Goal: Information Seeking & Learning: Find specific fact

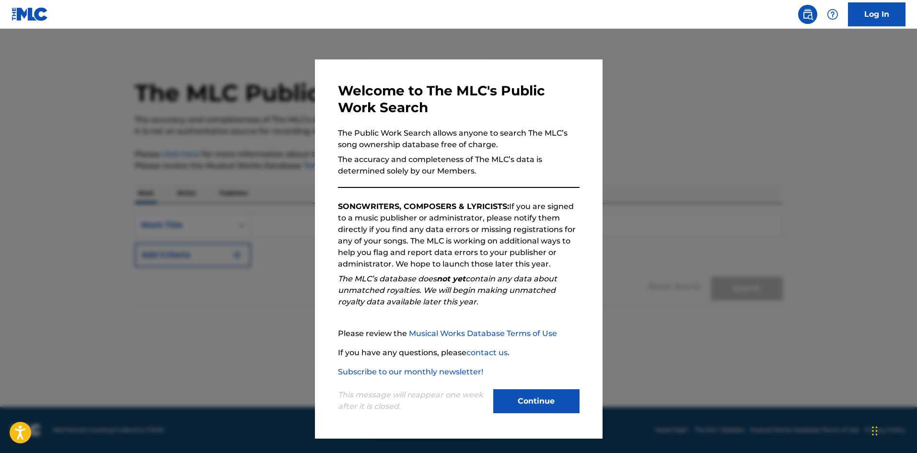
click at [510, 398] on button "Continue" at bounding box center [536, 401] width 86 height 24
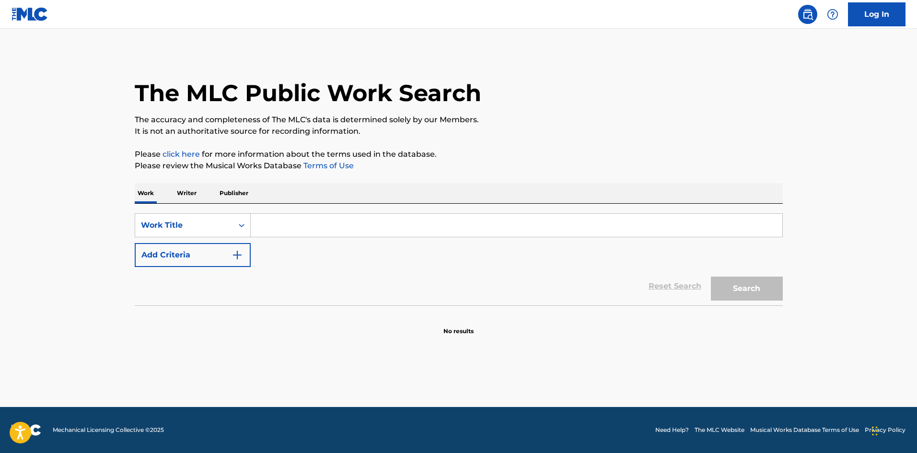
click at [285, 221] on input "Search Form" at bounding box center [517, 225] width 532 height 23
paste input "SUCI DALAM DEBU"
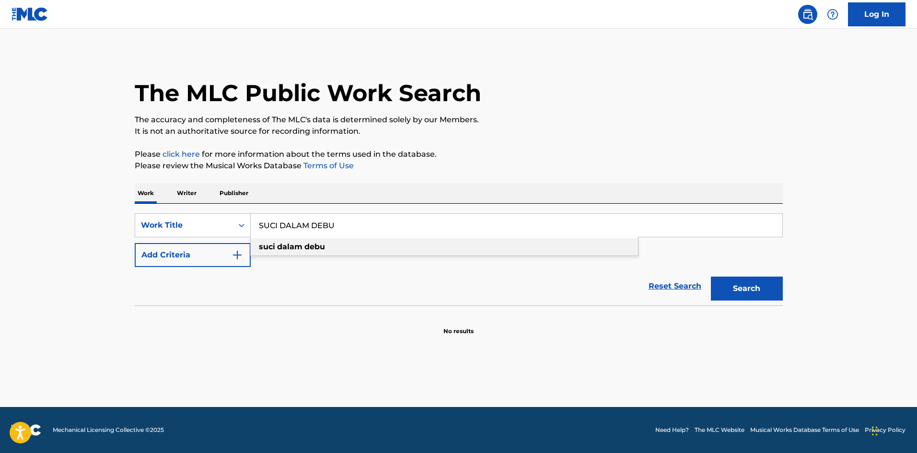
type input "SUCI DALAM DEBU"
click at [432, 252] on div "suci dalam debu" at bounding box center [444, 246] width 387 height 17
click at [765, 289] on button "Search" at bounding box center [747, 289] width 72 height 24
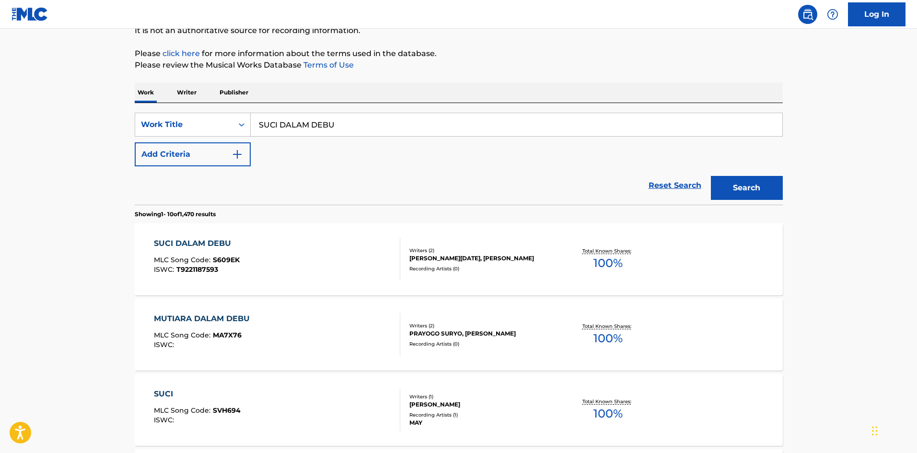
scroll to position [96, 0]
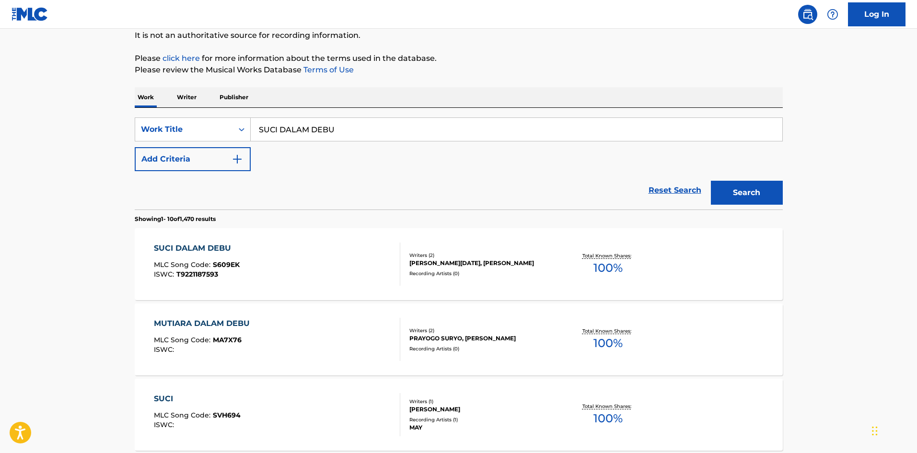
click at [431, 269] on div "Writers ( 2 ) [PERSON_NAME][DATE], S [PERSON_NAME] Recording Artists ( 0 )" at bounding box center [477, 264] width 154 height 25
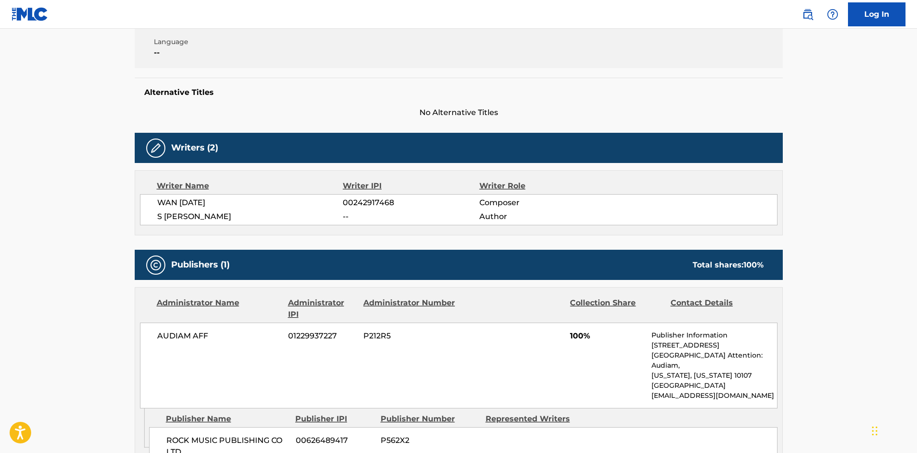
scroll to position [204, 0]
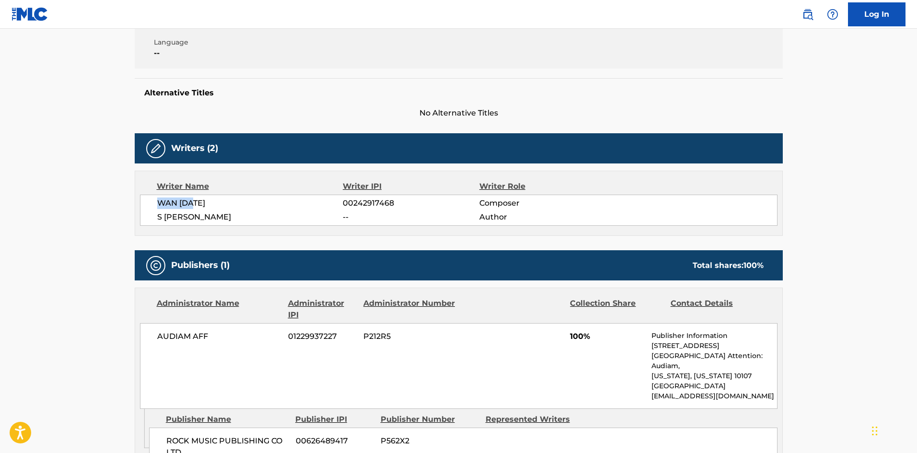
drag, startPoint x: 201, startPoint y: 204, endPoint x: 149, endPoint y: 204, distance: 52.7
click at [149, 204] on div "WAN [DATE] 00242917468 Composer S [PERSON_NAME] -- Author" at bounding box center [458, 210] width 637 height 31
copy span "WAN [DATE]"
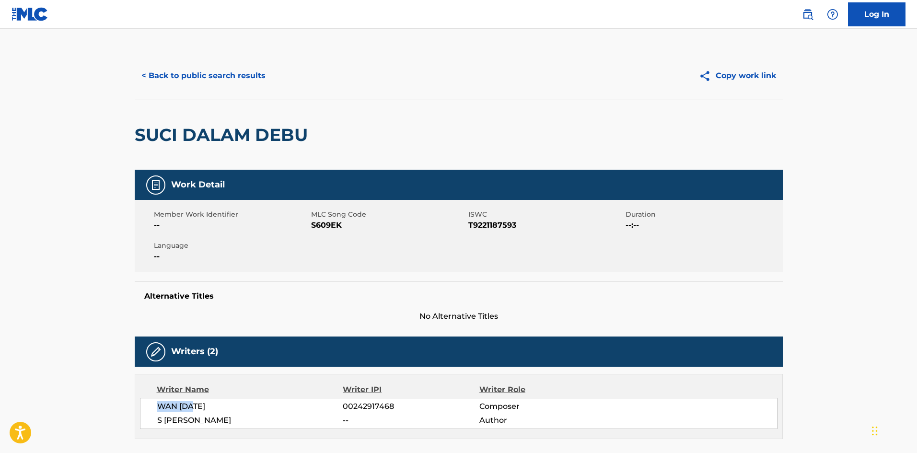
scroll to position [0, 0]
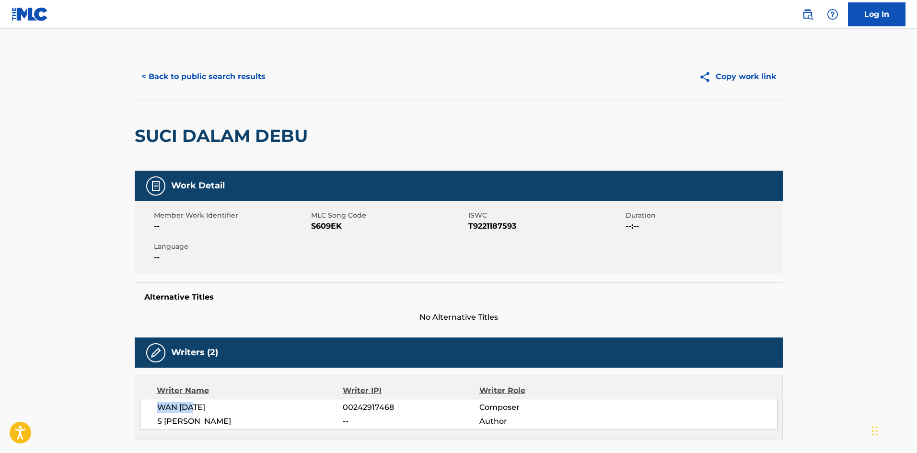
click at [156, 73] on button "< Back to public search results" at bounding box center [204, 77] width 138 height 24
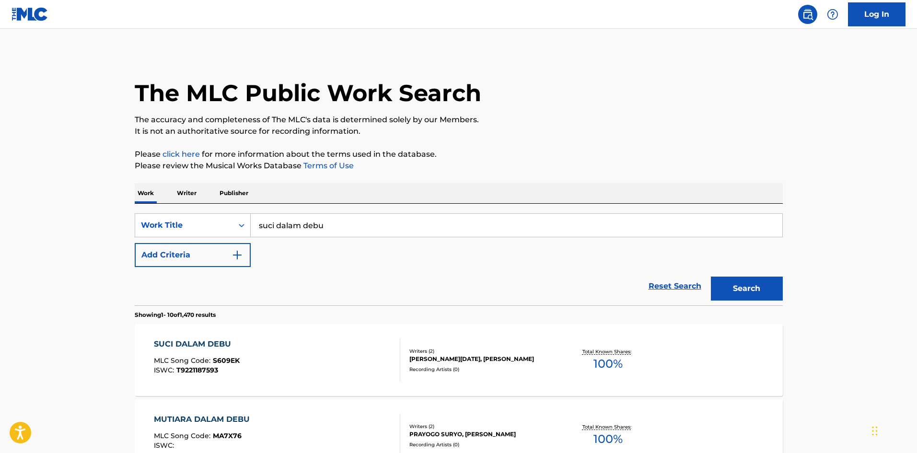
scroll to position [96, 0]
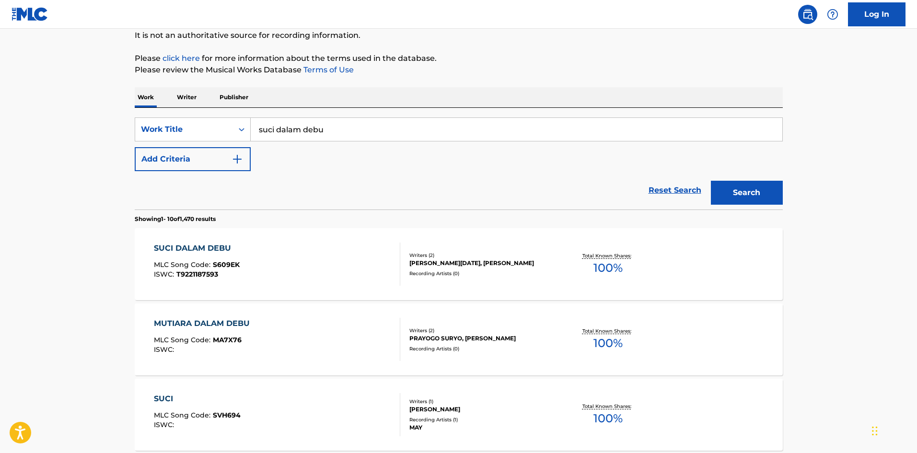
click at [235, 162] on img "Search Form" at bounding box center [237, 159] width 12 height 12
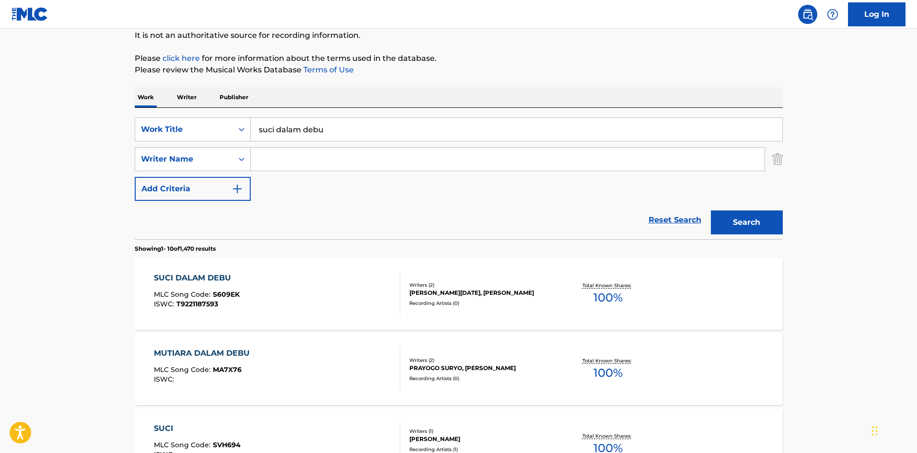
click at [279, 160] on input "Search Form" at bounding box center [508, 159] width 514 height 23
paste input "WAN [DATE]"
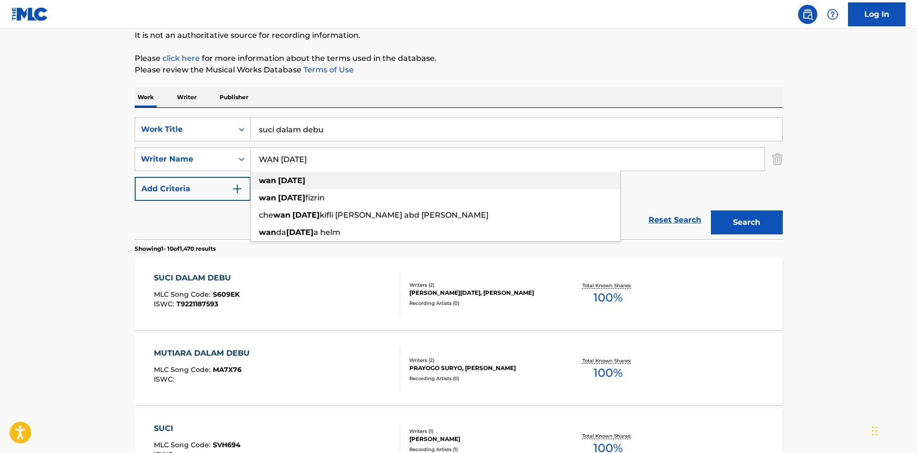
click at [332, 174] on div "wan [DATE]" at bounding box center [436, 180] width 370 height 17
type input "wan [DATE]"
click at [772, 220] on button "Search" at bounding box center [747, 222] width 72 height 24
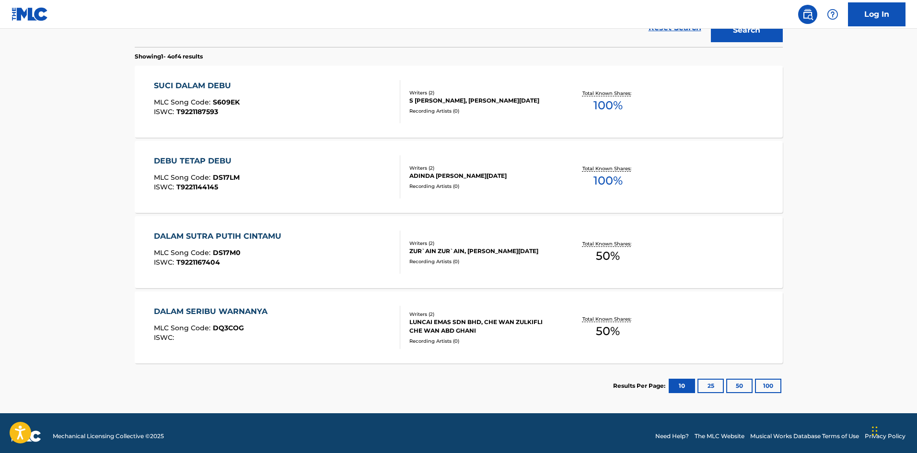
scroll to position [294, 0]
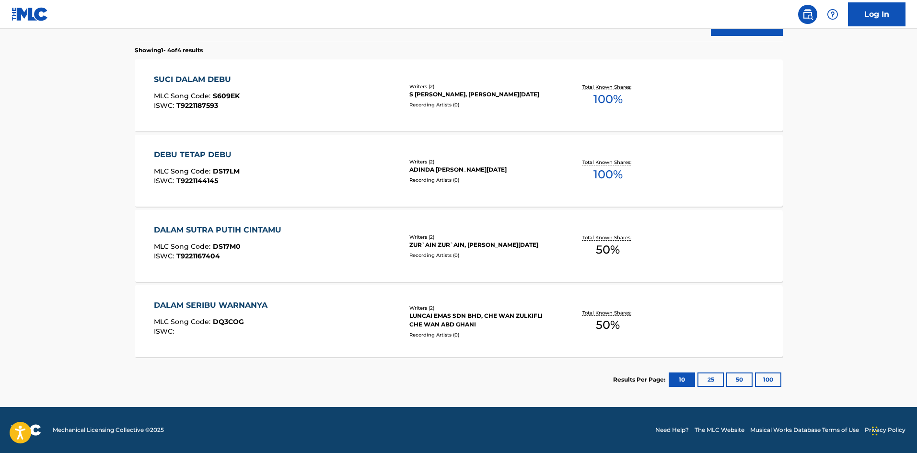
click at [463, 93] on div "S [PERSON_NAME], [PERSON_NAME][DATE]" at bounding box center [481, 94] width 145 height 9
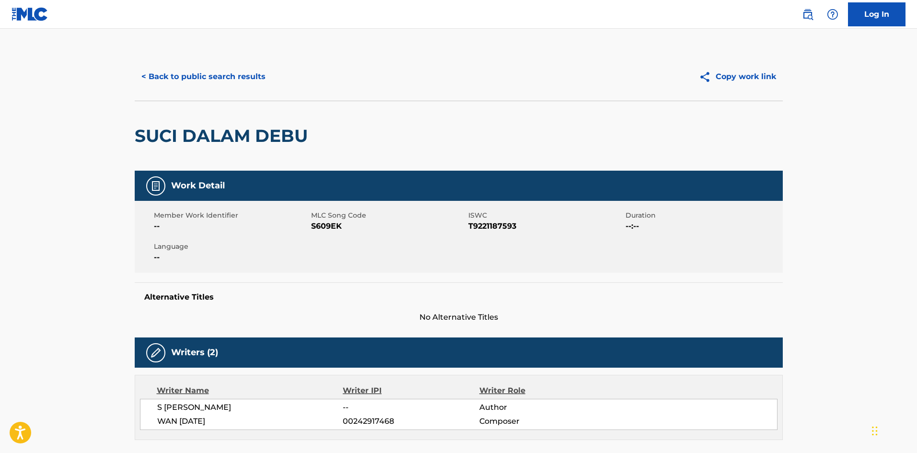
click at [217, 78] on button "< Back to public search results" at bounding box center [204, 77] width 138 height 24
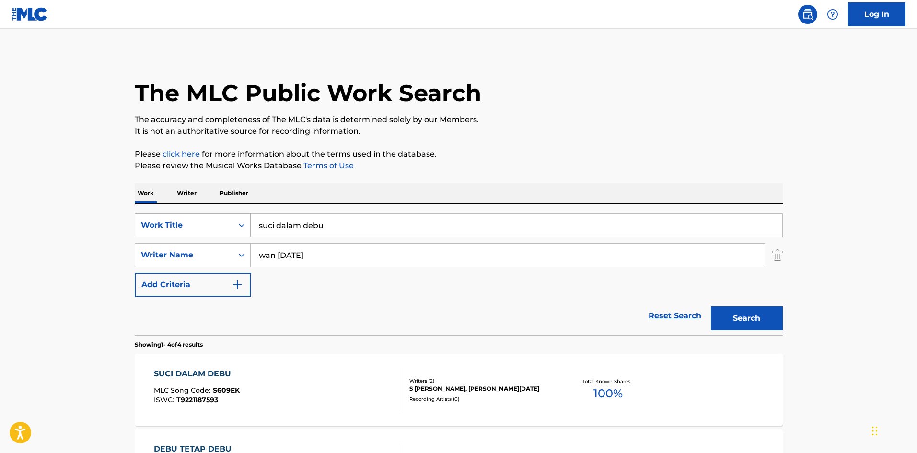
drag, startPoint x: 331, startPoint y: 227, endPoint x: 170, endPoint y: 225, distance: 160.6
click at [170, 225] on div "SearchWithCriteriaed09d20f-0711-43c1-a196-ac4f4fe2ebc0 Work Title suci dalam de…" at bounding box center [459, 225] width 648 height 24
paste input "Карусели"
click at [294, 268] on strong "карусели" at bounding box center [276, 263] width 35 height 9
type input "карусели"
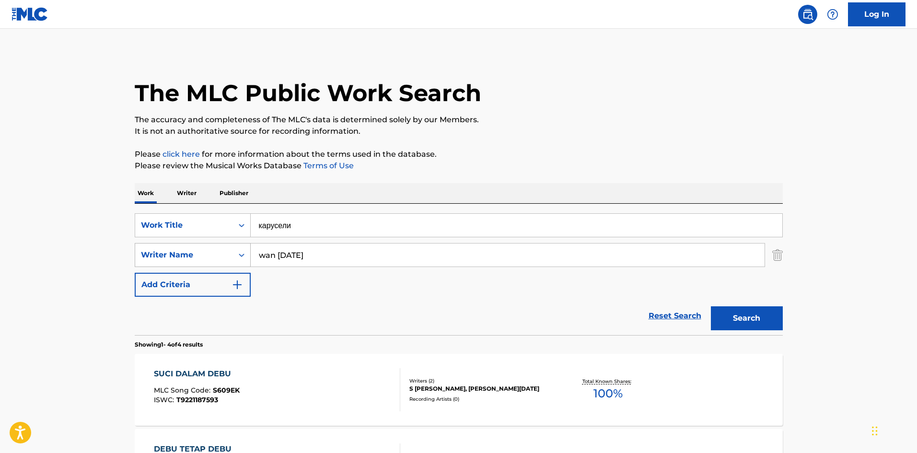
drag, startPoint x: 295, startPoint y: 258, endPoint x: 225, endPoint y: 255, distance: 70.5
click at [225, 255] on div "SearchWithCriteria2a821d00-8e5b-4207-8f4d-837a1c87b750 Writer Name [PERSON_NAME…" at bounding box center [459, 255] width 648 height 24
click at [742, 313] on button "Search" at bounding box center [747, 318] width 72 height 24
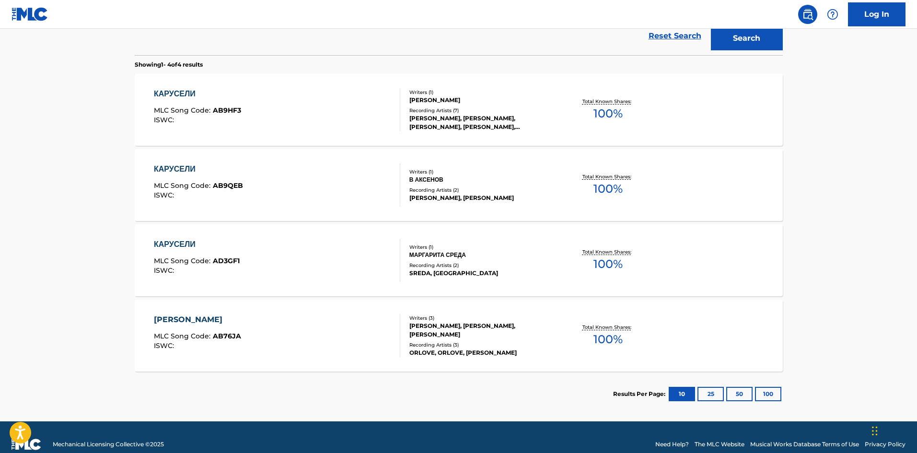
scroll to position [288, 0]
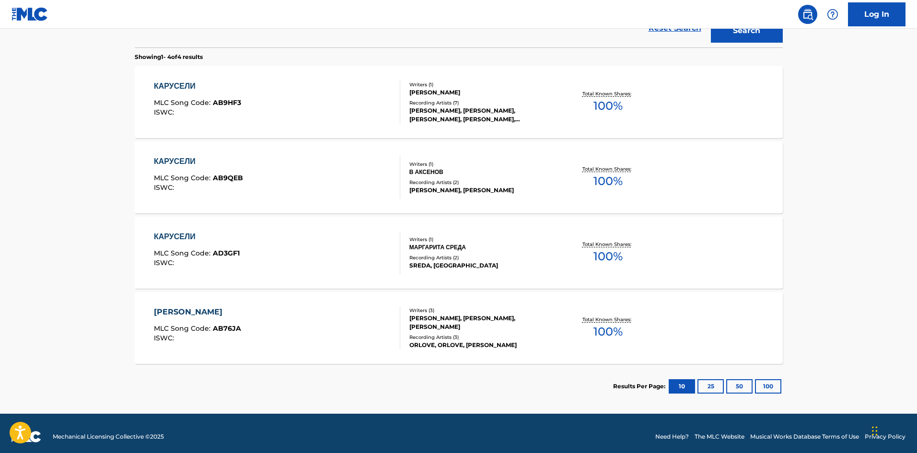
click at [709, 384] on button "25" at bounding box center [710, 386] width 26 height 14
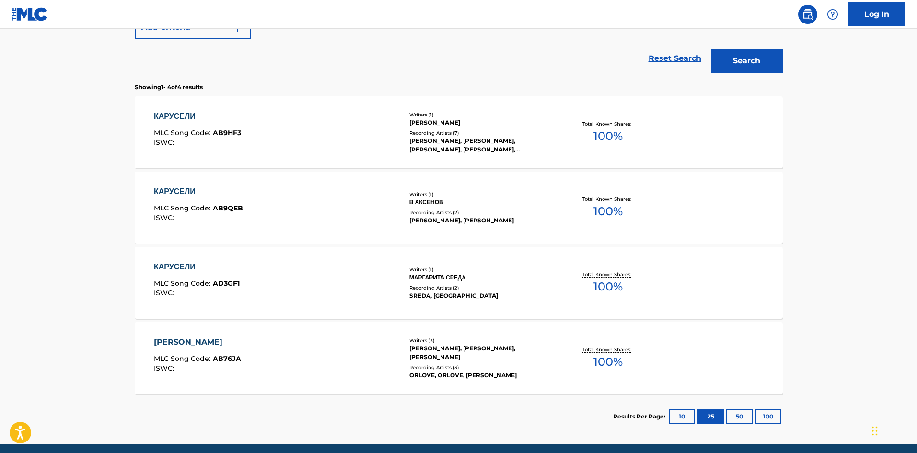
scroll to position [246, 0]
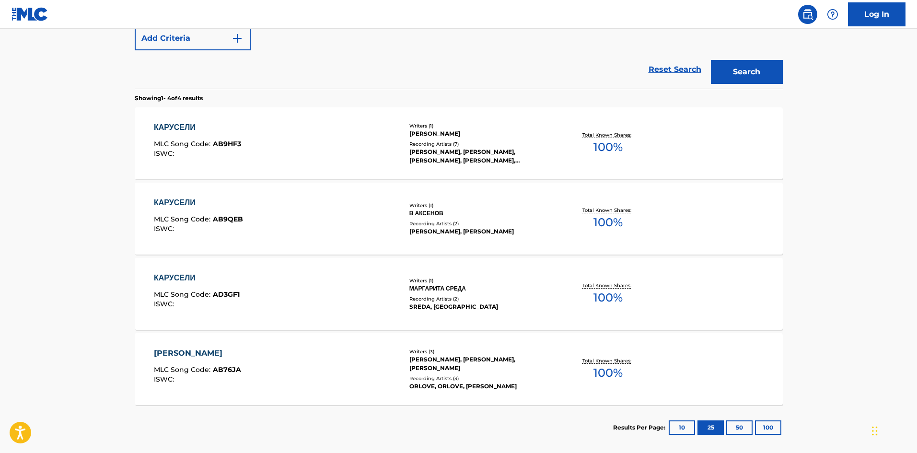
click at [446, 154] on div "[PERSON_NAME], [PERSON_NAME], [PERSON_NAME], [PERSON_NAME], [PERSON_NAME]" at bounding box center [481, 156] width 145 height 17
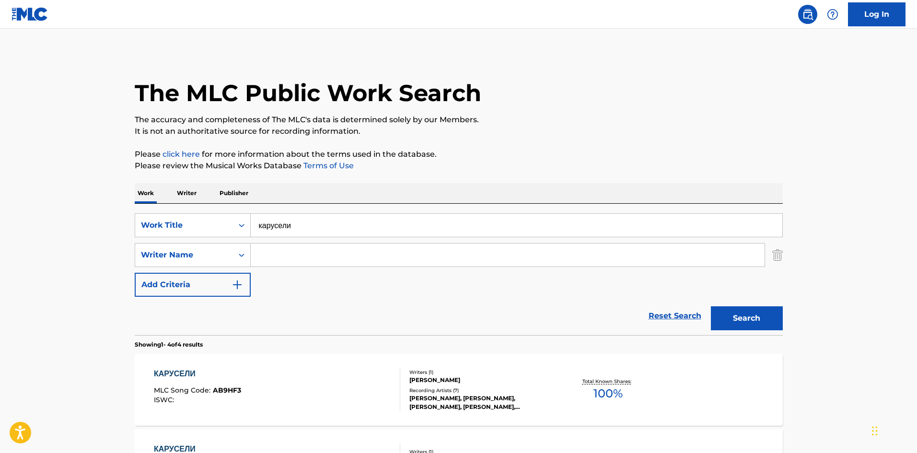
paste input "karuseli"
drag, startPoint x: 308, startPoint y: 230, endPoint x: 201, endPoint y: 240, distance: 107.9
click at [200, 242] on div "SearchWithCriteriaed09d20f-0711-43c1-a196-ac4f4fe2ebc0 Work Title karuseli Sear…" at bounding box center [459, 254] width 648 height 83
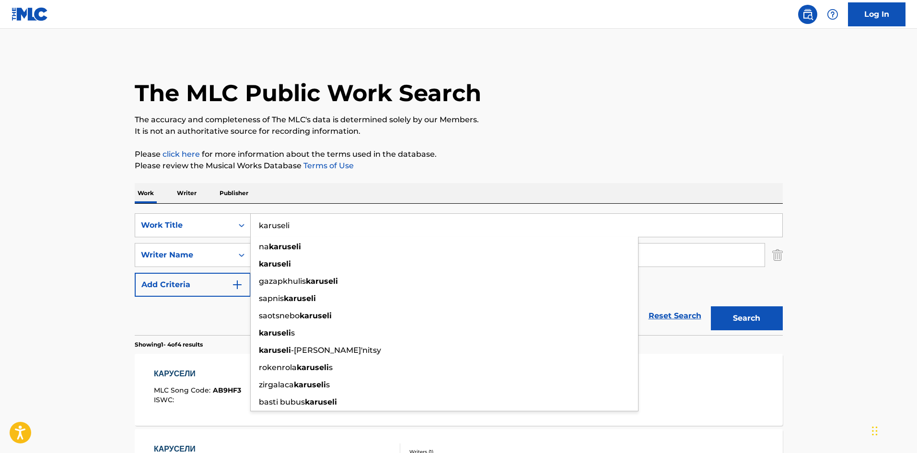
type input "karuseli"
click at [349, 178] on div "The MLC Public Work Search The accuracy and completeness of The MLC's data is d…" at bounding box center [458, 375] width 671 height 644
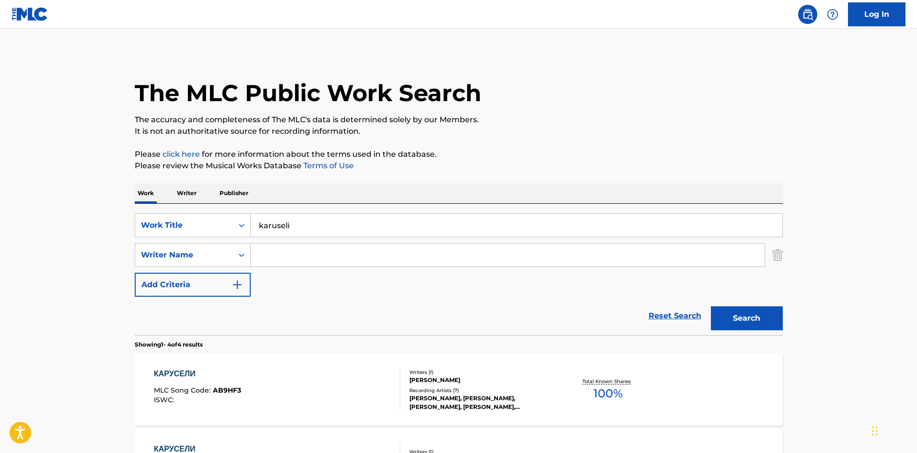
click at [283, 254] on input "Search Form" at bounding box center [508, 254] width 514 height 23
paste input "[PERSON_NAME]"
click at [391, 258] on input "[PERSON_NAME]" at bounding box center [508, 254] width 514 height 23
click at [414, 276] on div "[PERSON_NAME]" at bounding box center [436, 276] width 370 height 17
type input "[PERSON_NAME]"
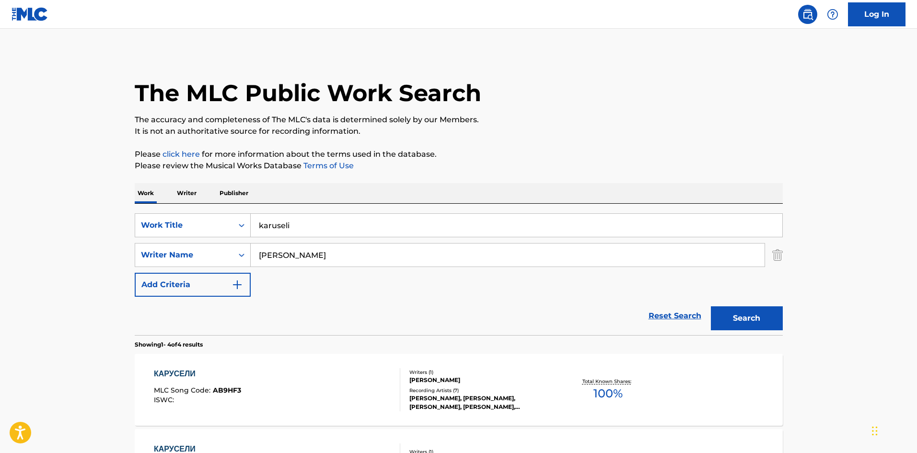
click at [721, 315] on button "Search" at bounding box center [747, 318] width 72 height 24
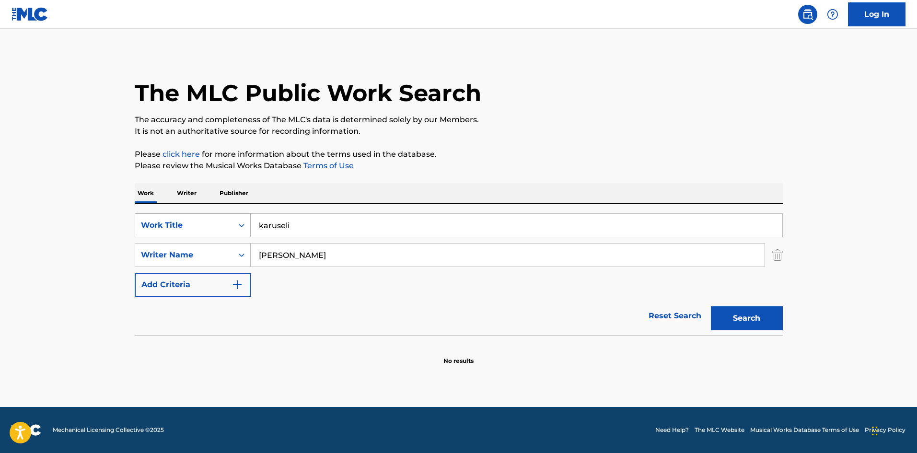
drag, startPoint x: 323, startPoint y: 227, endPoint x: 181, endPoint y: 220, distance: 141.6
click at [183, 220] on div "SearchWithCriteriaed09d20f-0711-43c1-a196-ac4f4fe2ebc0 Work Title karuseli" at bounding box center [459, 225] width 648 height 24
click at [420, 183] on div "The MLC Public Work Search The accuracy and completeness of The MLC's data is d…" at bounding box center [458, 209] width 671 height 312
click at [285, 228] on input "Search Form" at bounding box center [517, 225] width 532 height 23
paste input "[PERSON_NAME]"
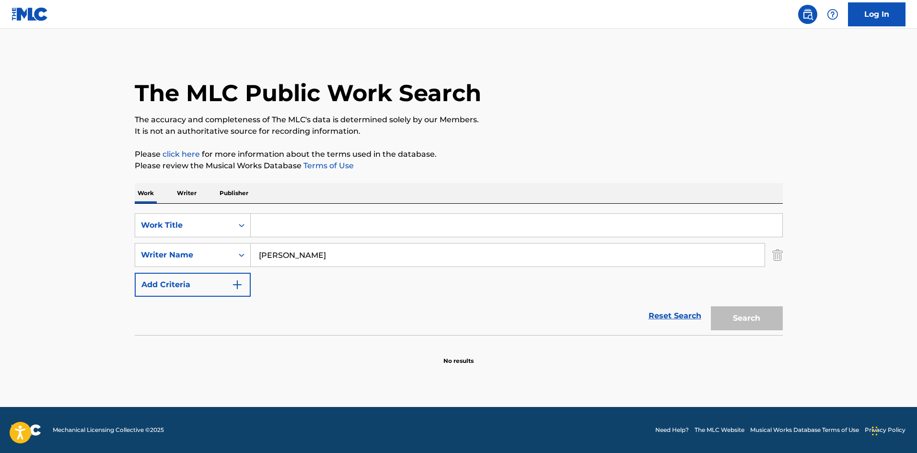
type input "[PERSON_NAME]"
drag, startPoint x: 305, startPoint y: 226, endPoint x: 197, endPoint y: 218, distance: 107.7
click at [197, 218] on div "SearchWithCriteriaed09d20f-0711-43c1-a196-ac4f4fe2ebc0 Work Title [PERSON_NAME]" at bounding box center [459, 225] width 648 height 24
click at [270, 231] on input "Search Form" at bounding box center [517, 225] width 532 height 23
paste input "Карусели"
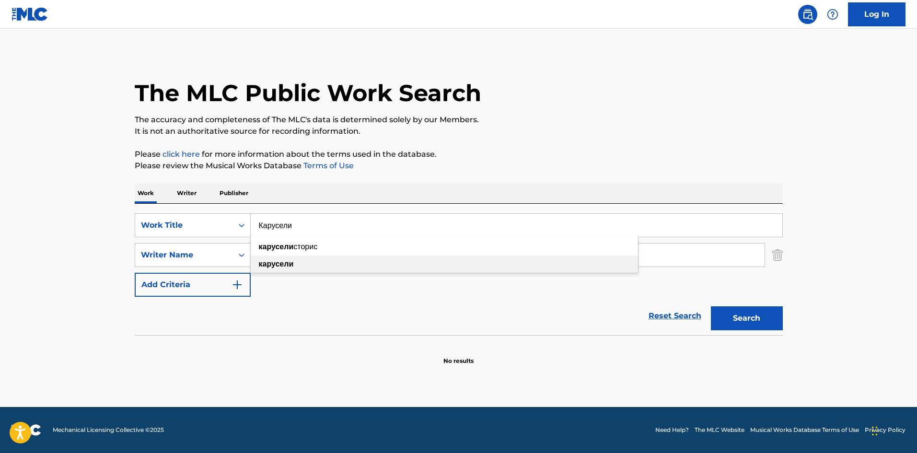
click at [333, 263] on div "карусели" at bounding box center [444, 263] width 387 height 17
type input "карусели"
click at [746, 314] on button "Search" at bounding box center [747, 318] width 72 height 24
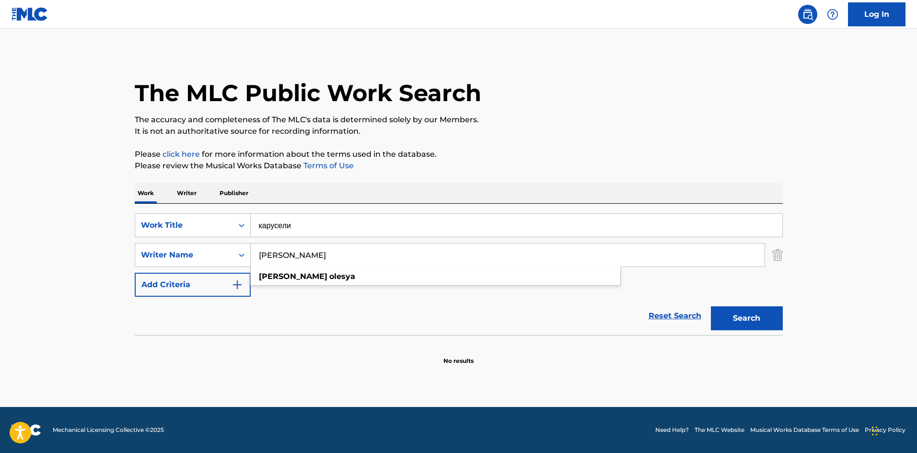
drag, startPoint x: 357, startPoint y: 251, endPoint x: 293, endPoint y: 254, distance: 63.3
click at [293, 254] on input "[PERSON_NAME]" at bounding box center [508, 254] width 514 height 23
type input "[PERSON_NAME]"
click at [711, 306] on button "Search" at bounding box center [747, 318] width 72 height 24
drag, startPoint x: 318, startPoint y: 232, endPoint x: 191, endPoint y: 222, distance: 127.4
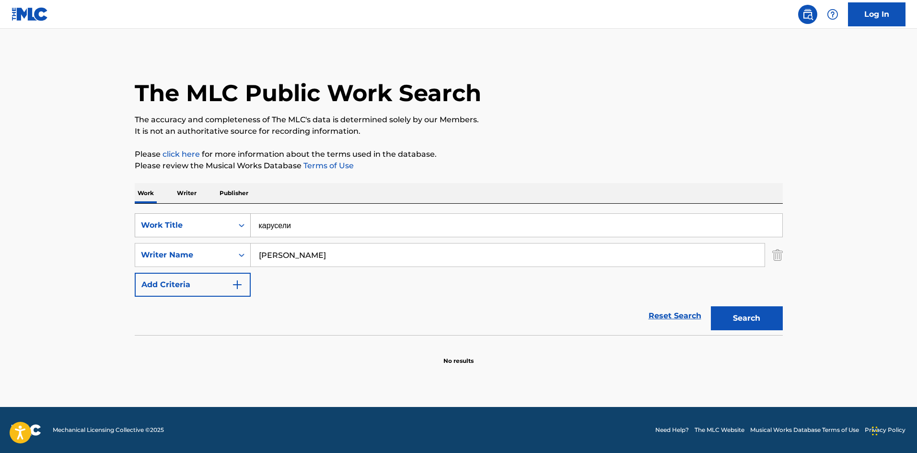
click at [191, 222] on div "SearchWithCriteriaed09d20f-0711-43c1-a196-ac4f4fe2ebc0 Work Title карусели" at bounding box center [459, 225] width 648 height 24
paste input "[PERSON_NAME]"
type input "[PERSON_NAME]"
drag, startPoint x: 265, startPoint y: 258, endPoint x: 243, endPoint y: 254, distance: 22.1
click at [220, 259] on div "SearchWithCriteria2a821d00-8e5b-4207-8f4d-837a1c87b750 Writer Name [PERSON_NAME…" at bounding box center [459, 255] width 648 height 24
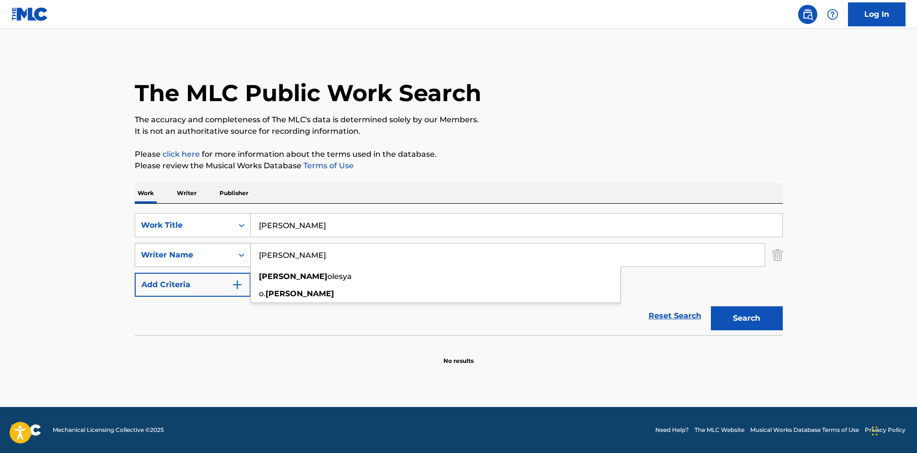
paste input "Machete"
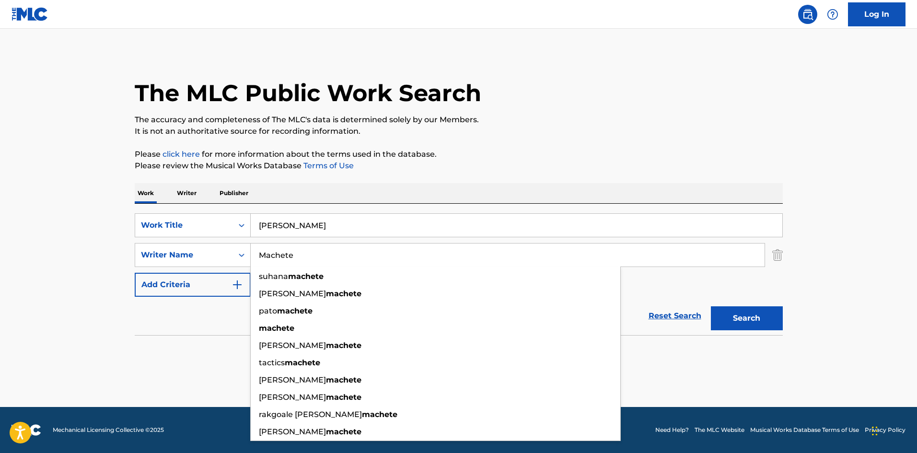
type input "Machete"
click at [875, 262] on main "The MLC Public Work Search The accuracy and completeness of The MLC's data is d…" at bounding box center [458, 218] width 917 height 378
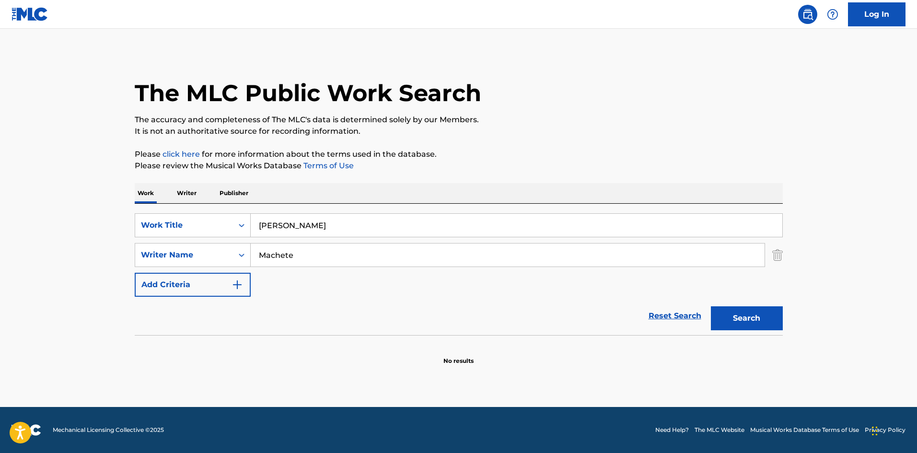
click at [770, 322] on button "Search" at bounding box center [747, 318] width 72 height 24
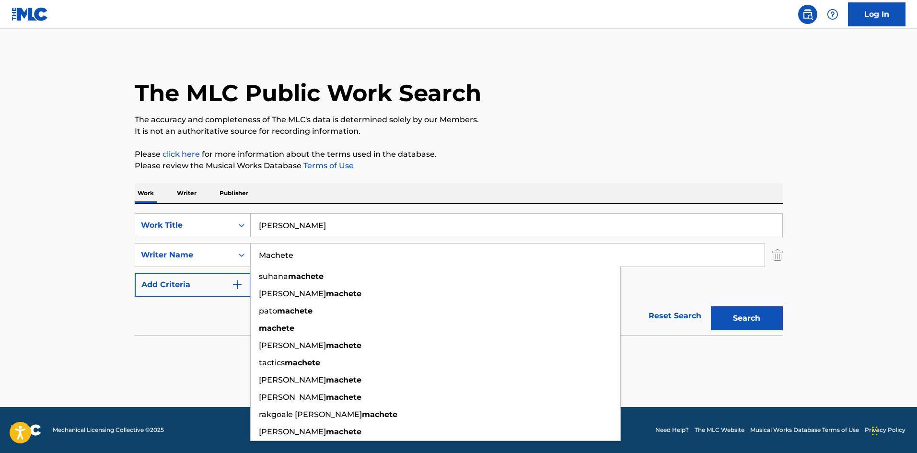
drag, startPoint x: 320, startPoint y: 258, endPoint x: 78, endPoint y: 232, distance: 243.9
click at [78, 232] on main "The MLC Public Work Search The accuracy and completeness of The MLC's data is d…" at bounding box center [458, 218] width 917 height 378
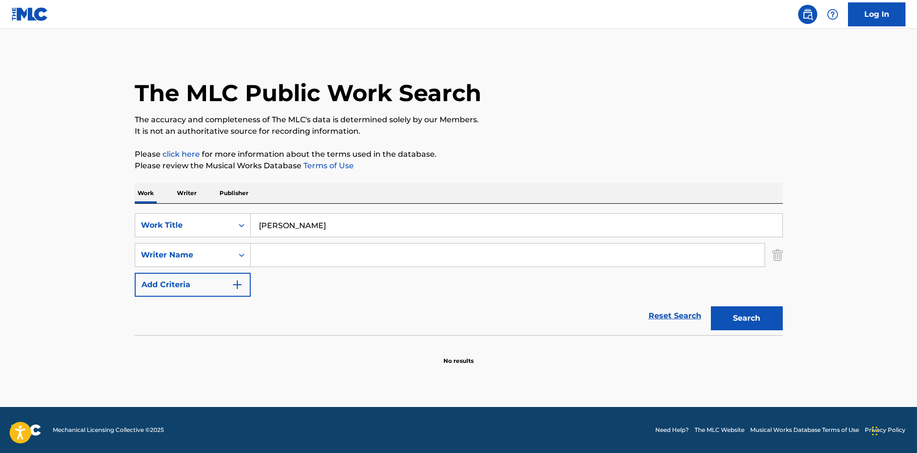
click at [752, 320] on button "Search" at bounding box center [747, 318] width 72 height 24
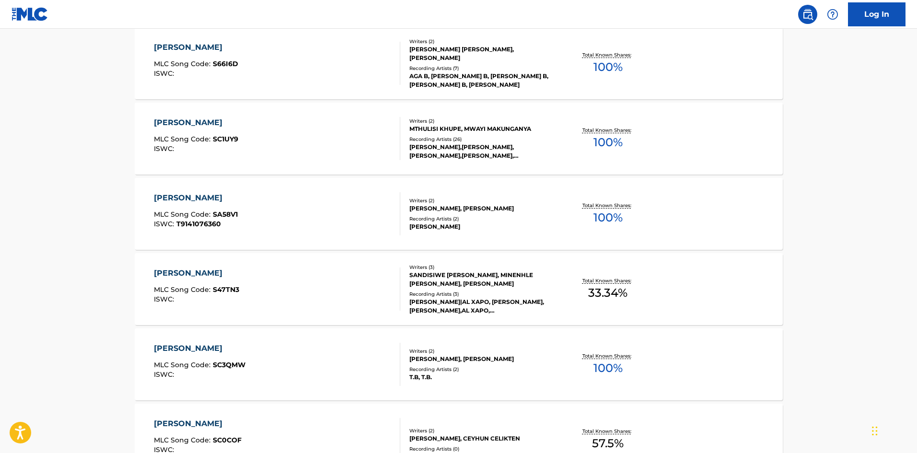
scroll to position [1198, 0]
